Goal: Task Accomplishment & Management: Use online tool/utility

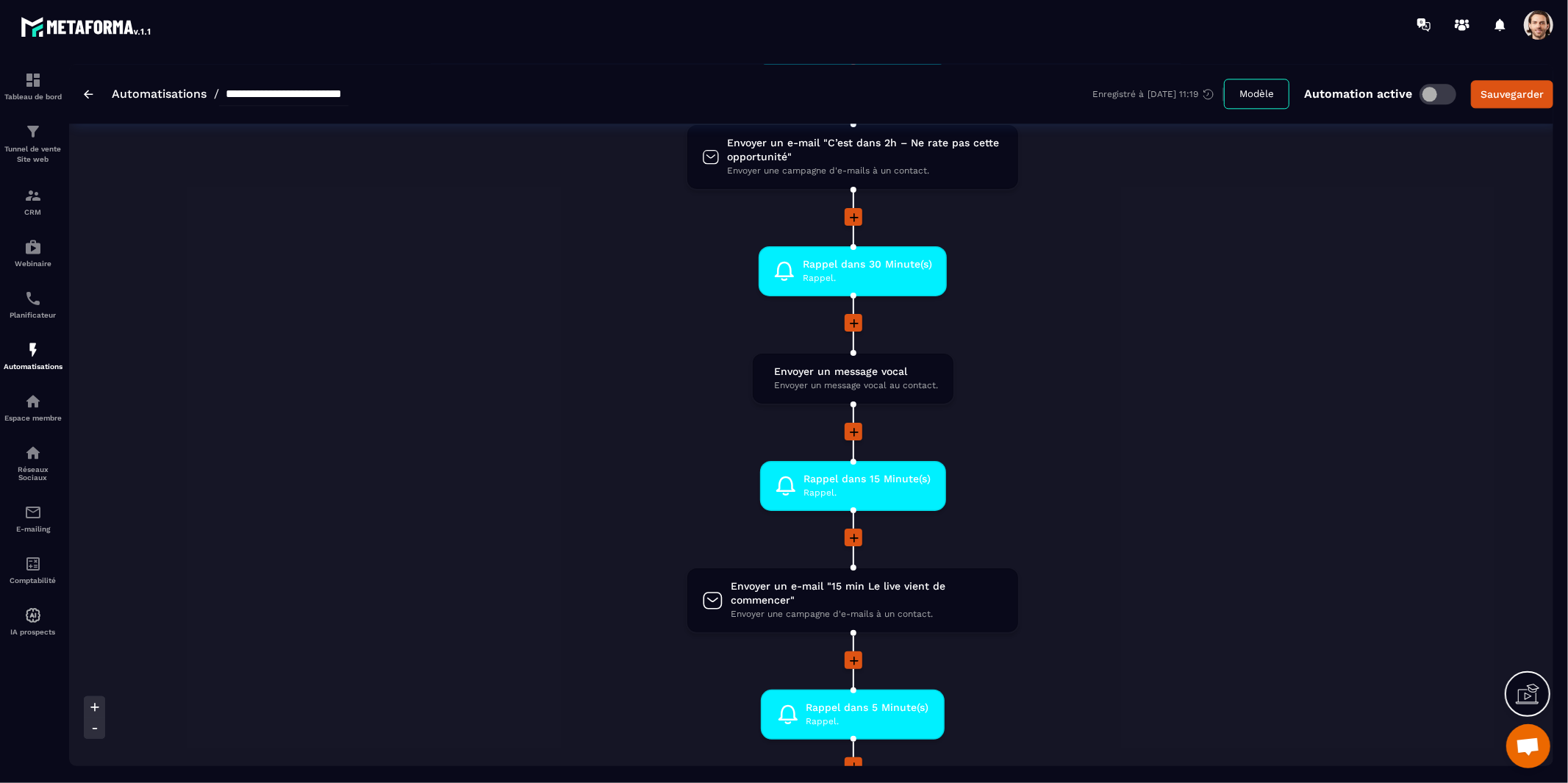
scroll to position [3080, 0]
